Goal: Transaction & Acquisition: Purchase product/service

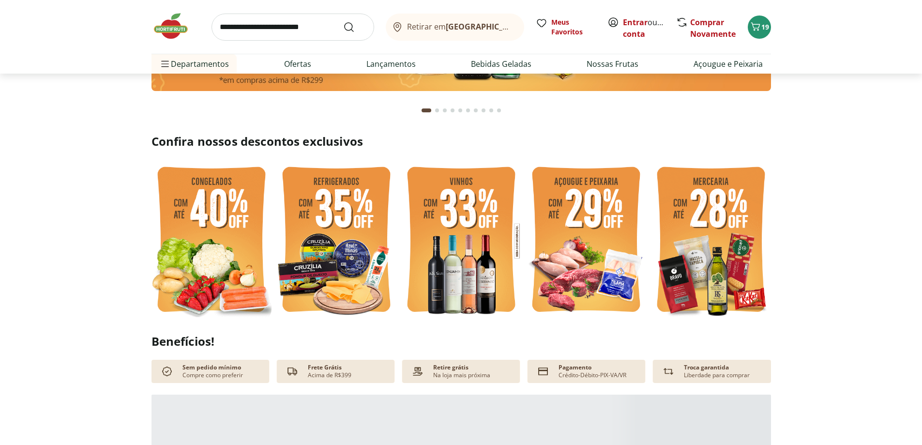
scroll to position [145, 0]
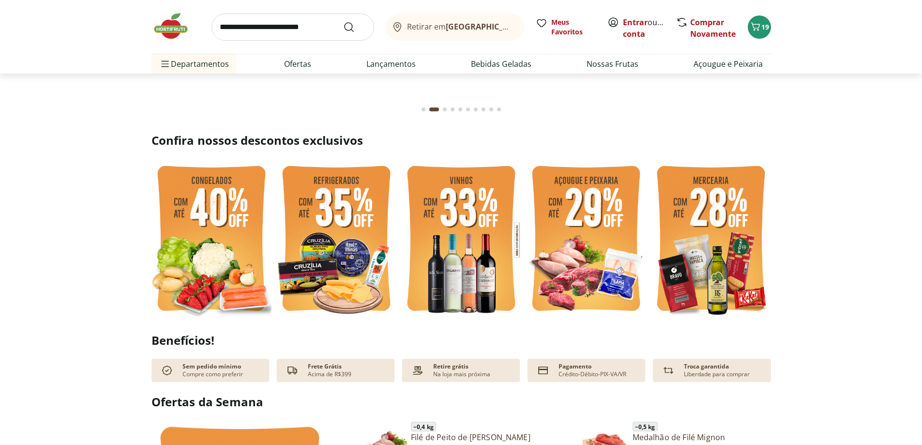
click at [697, 261] on img at bounding box center [711, 240] width 120 height 160
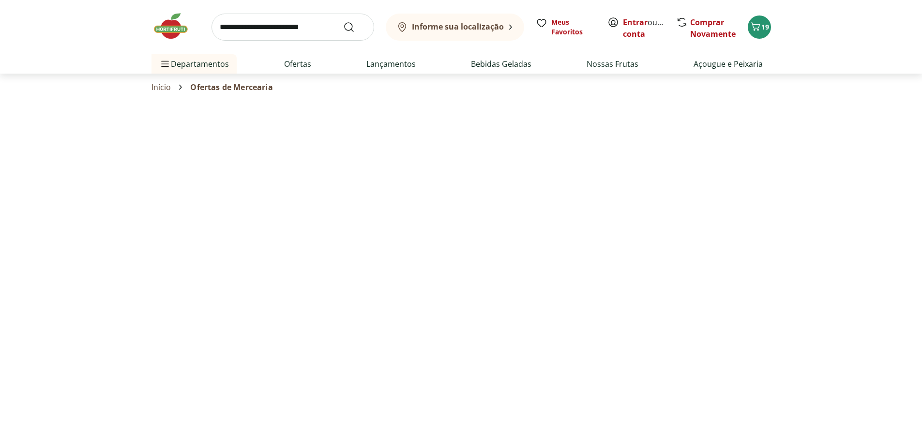
select select "**********"
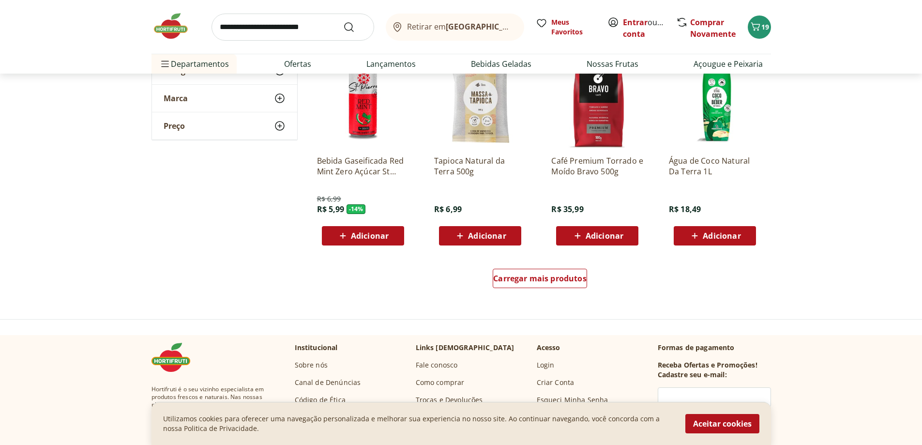
scroll to position [533, 0]
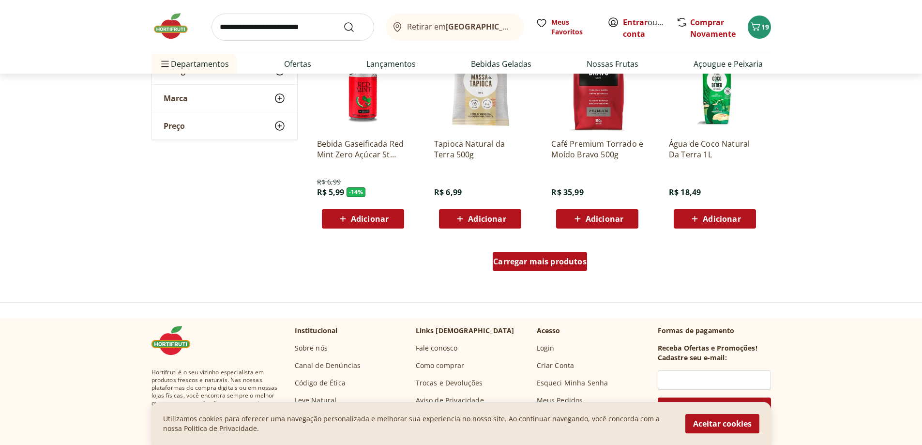
click at [539, 258] on span "Carregar mais produtos" at bounding box center [539, 262] width 93 height 8
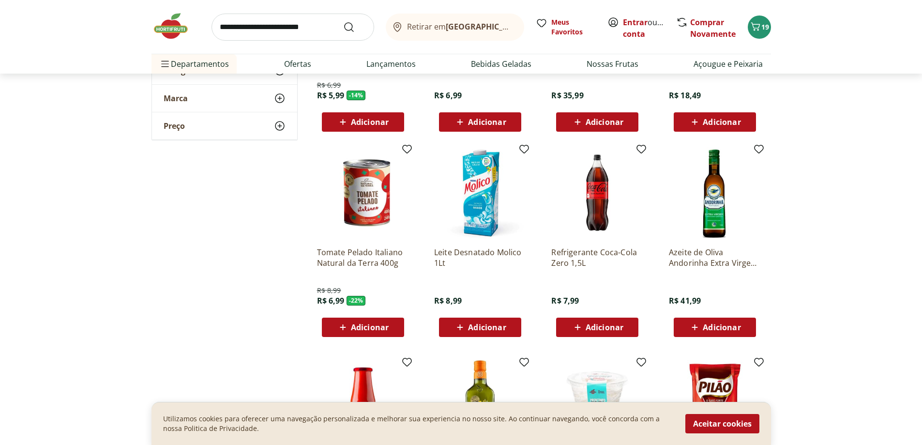
scroll to position [678, 0]
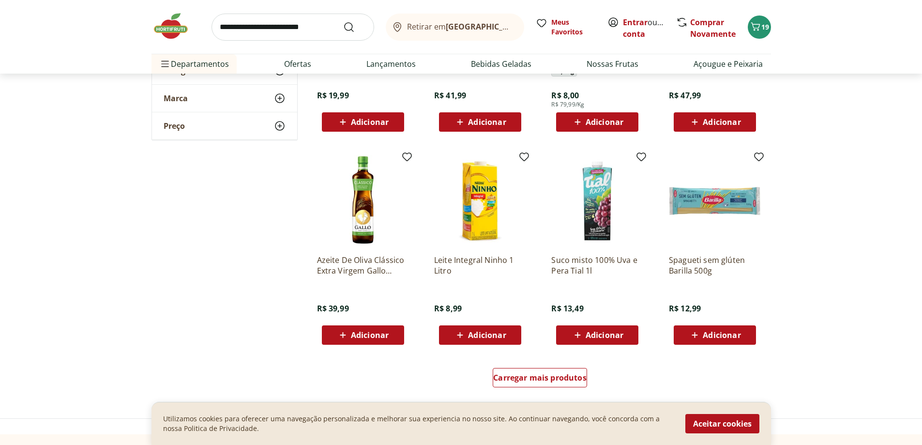
scroll to position [1065, 0]
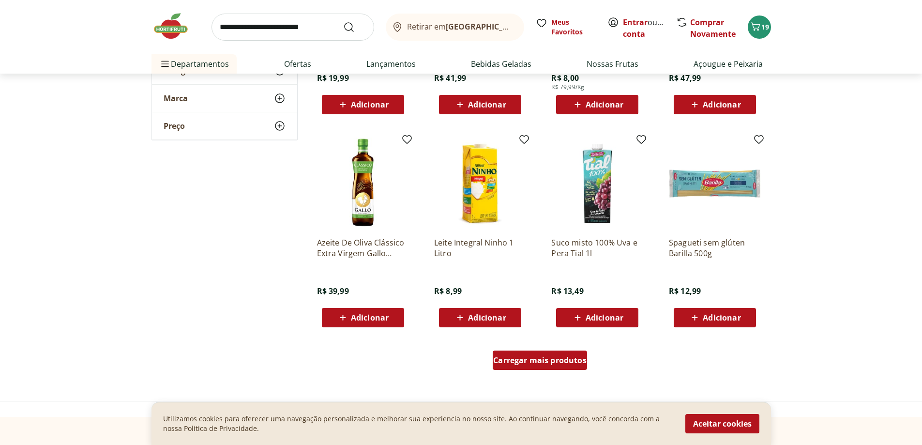
click at [527, 358] on span "Carregar mais produtos" at bounding box center [539, 360] width 93 height 8
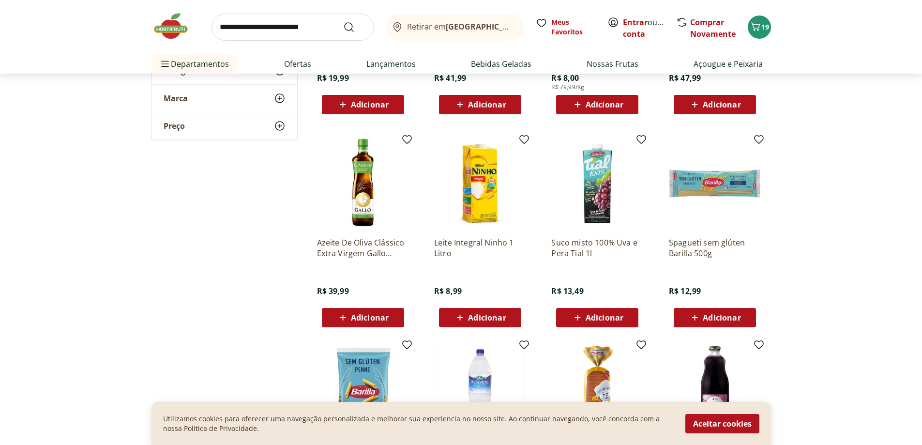
scroll to position [1210, 0]
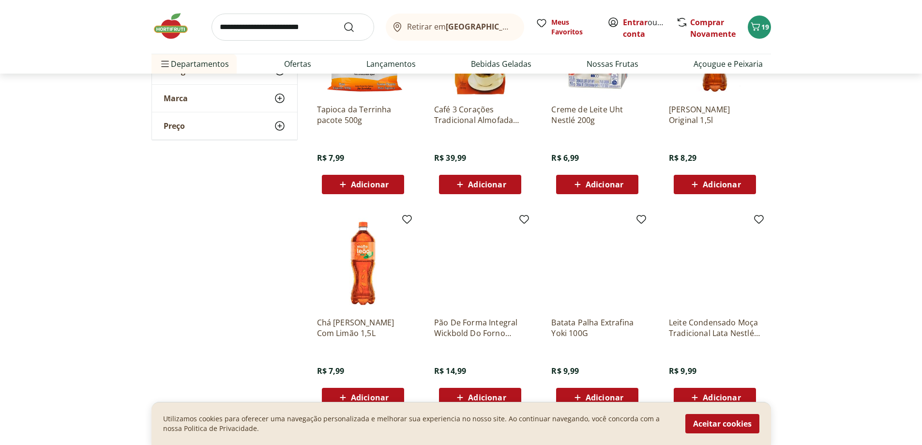
scroll to position [1694, 0]
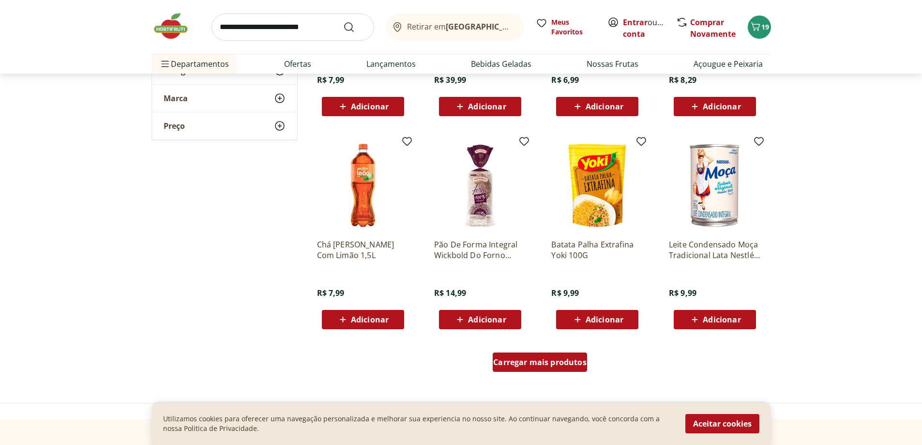
click at [541, 364] on span "Carregar mais produtos" at bounding box center [539, 362] width 93 height 8
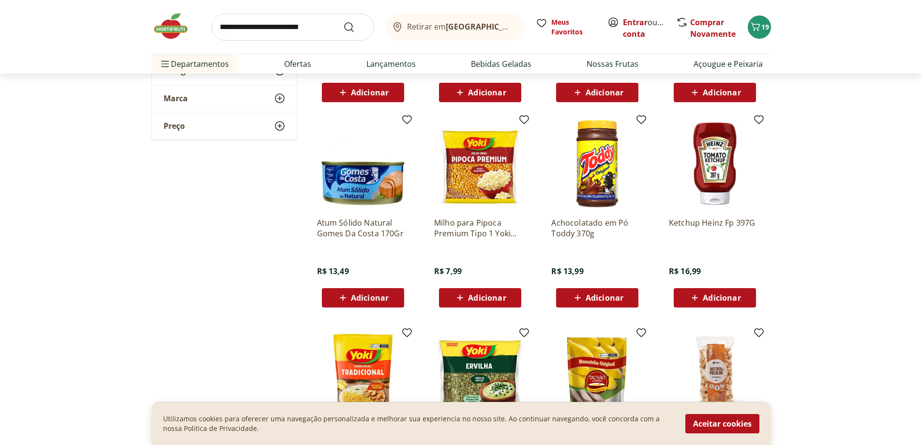
scroll to position [1936, 0]
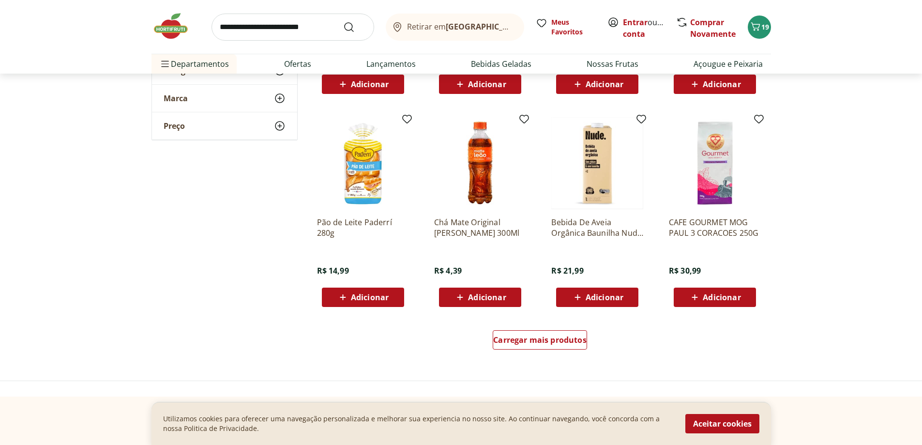
scroll to position [2372, 0]
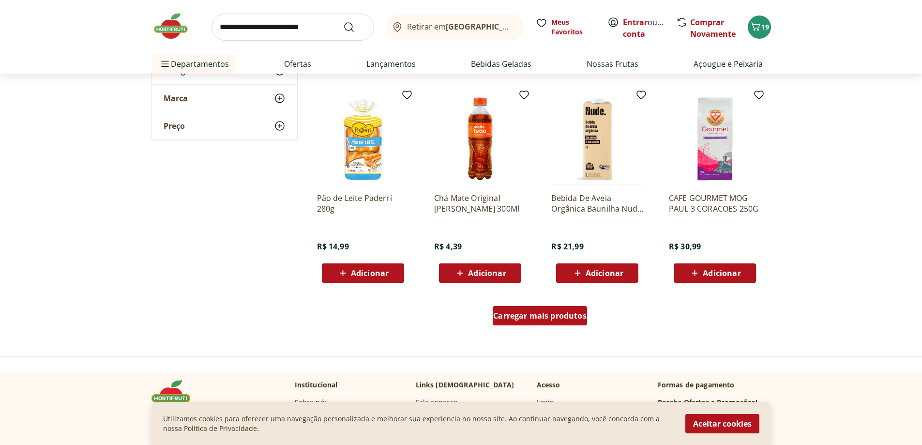
click at [527, 316] on span "Carregar mais produtos" at bounding box center [539, 316] width 93 height 8
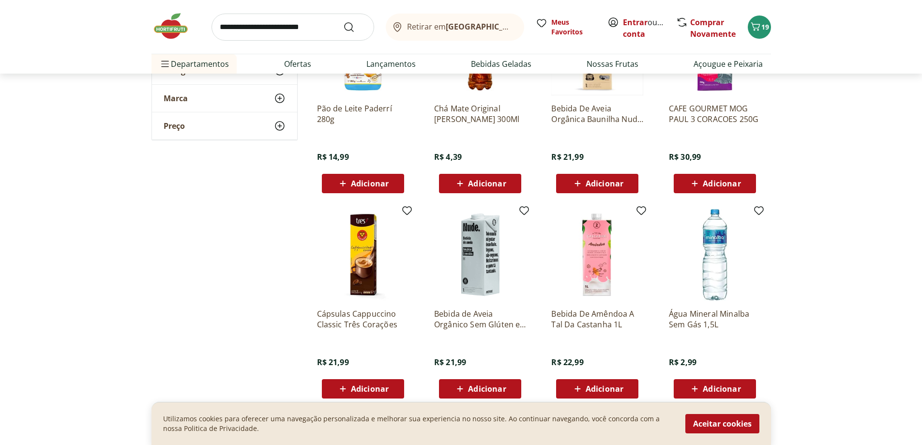
scroll to position [2469, 0]
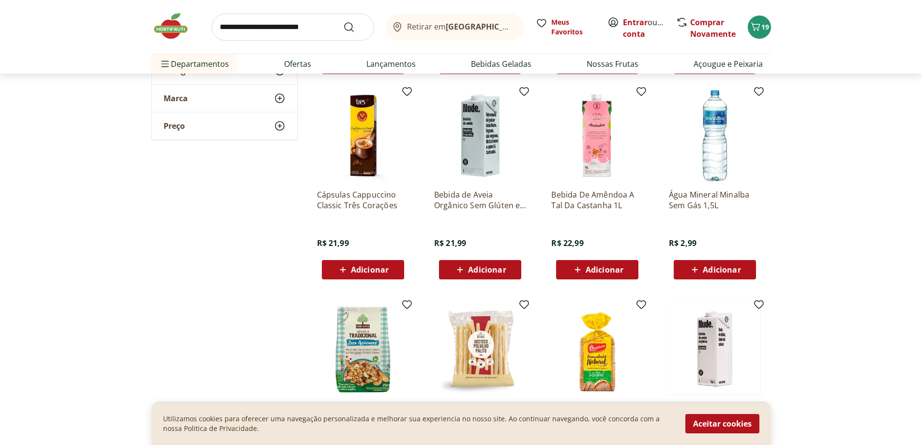
scroll to position [2711, 0]
